Goal: Communication & Community: Participate in discussion

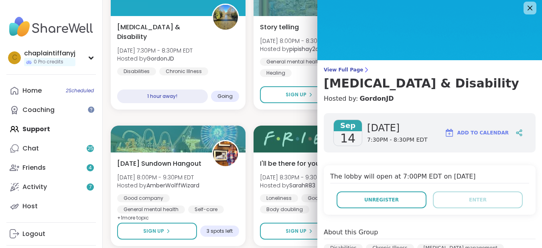
click at [525, 6] on icon at bounding box center [530, 8] width 10 height 10
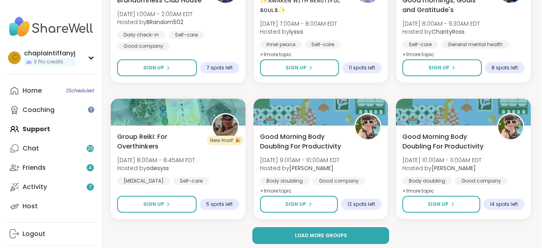
scroll to position [1535, 2]
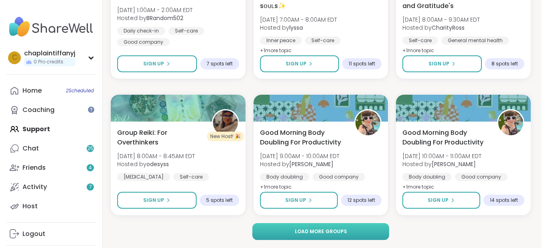
click at [345, 228] on span "Load more groups" at bounding box center [321, 231] width 52 height 7
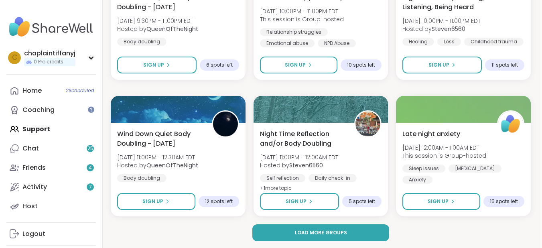
scroll to position [3173, 2]
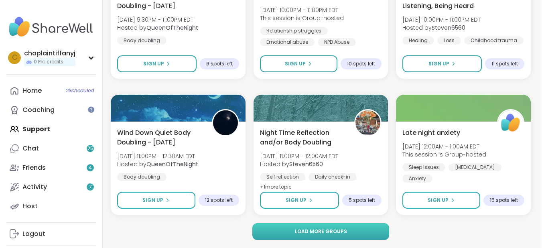
click at [307, 229] on span "Load more groups" at bounding box center [321, 231] width 52 height 7
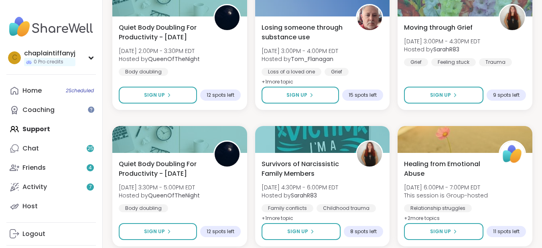
scroll to position [4370, 0]
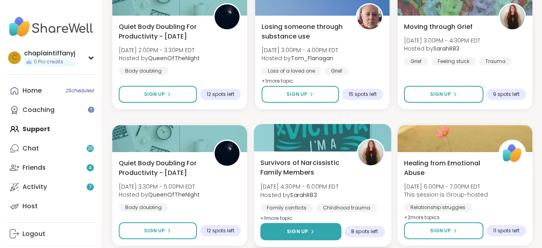
click at [310, 231] on icon at bounding box center [312, 231] width 5 height 5
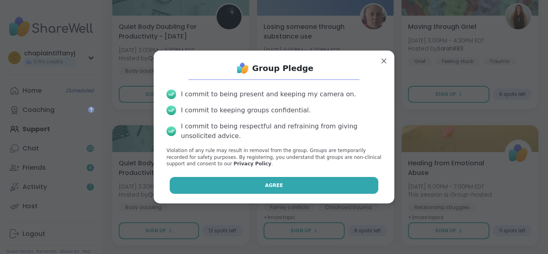
click at [280, 181] on button "Agree" at bounding box center [274, 185] width 209 height 17
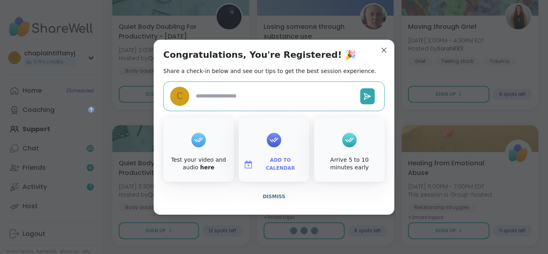
type textarea "*"
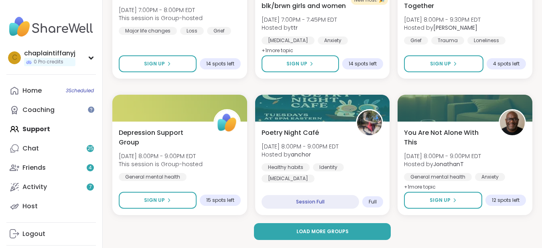
scroll to position [4810, 2]
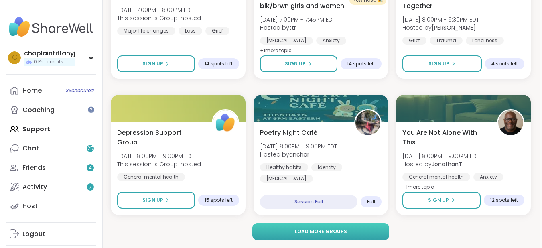
click at [361, 229] on button "Load more groups" at bounding box center [320, 231] width 137 height 17
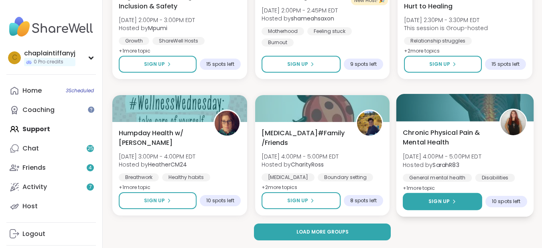
scroll to position [6448, 0]
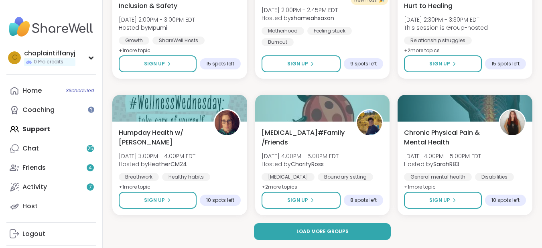
click at [305, 227] on button "Load more groups" at bounding box center [322, 231] width 137 height 17
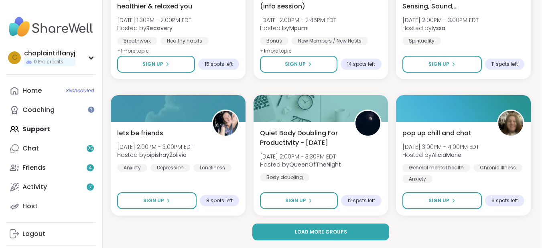
scroll to position [8086, 2]
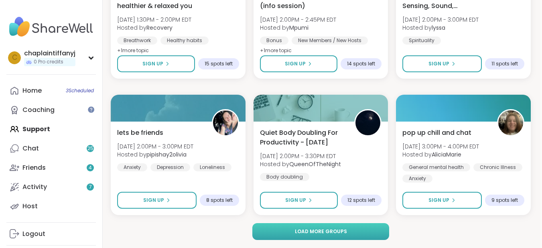
click at [277, 226] on button "Load more groups" at bounding box center [320, 231] width 137 height 17
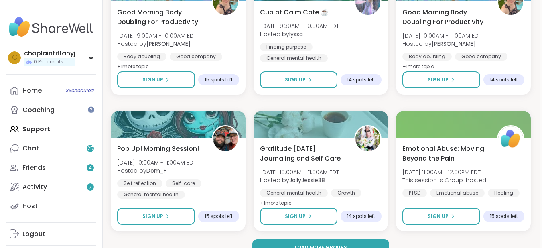
scroll to position [9723, 2]
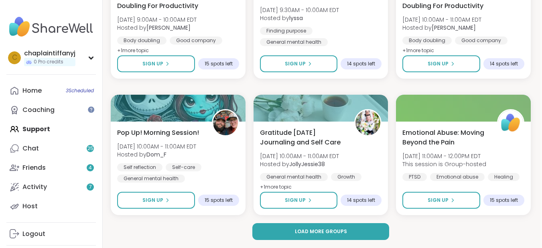
click at [277, 226] on button "Load more groups" at bounding box center [320, 231] width 137 height 17
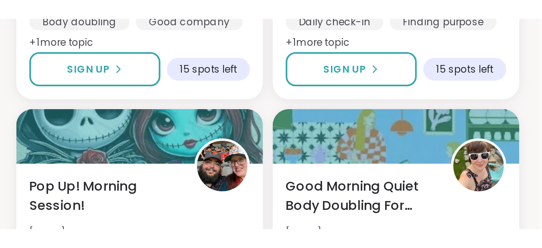
scroll to position [10638, 2]
